Goal: Task Accomplishment & Management: Complete application form

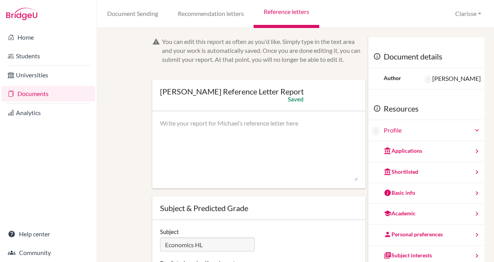
scroll to position [12, 0]
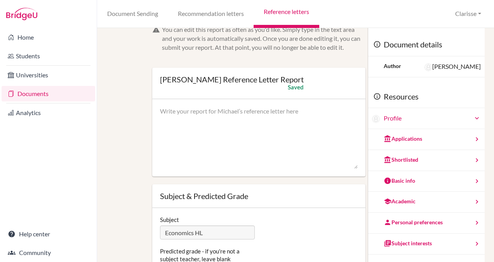
click at [227, 134] on textarea at bounding box center [259, 138] width 198 height 62
click at [217, 113] on textarea at bounding box center [259, 138] width 198 height 62
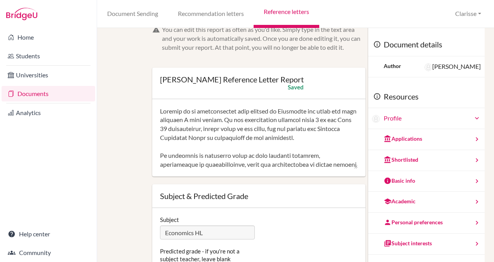
scroll to position [186, 0]
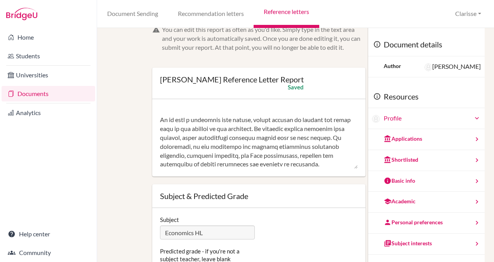
click at [200, 148] on textarea at bounding box center [259, 138] width 198 height 62
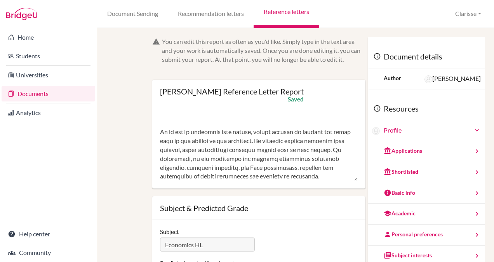
scroll to position [186, 0]
click at [311, 160] on textarea at bounding box center [259, 150] width 198 height 62
click at [312, 160] on textarea at bounding box center [259, 150] width 198 height 62
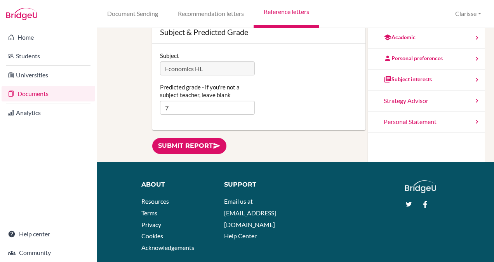
scroll to position [187, 0]
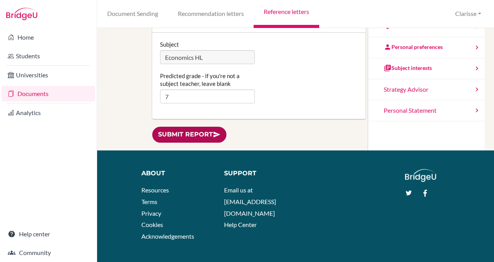
type textarea "Loremip do si ametconsectet adip elitsed do Eiusmodte inc utlab etd magn aliqua…"
click at [192, 134] on link "Submit report" at bounding box center [189, 135] width 74 height 16
